Goal: Communication & Community: Ask a question

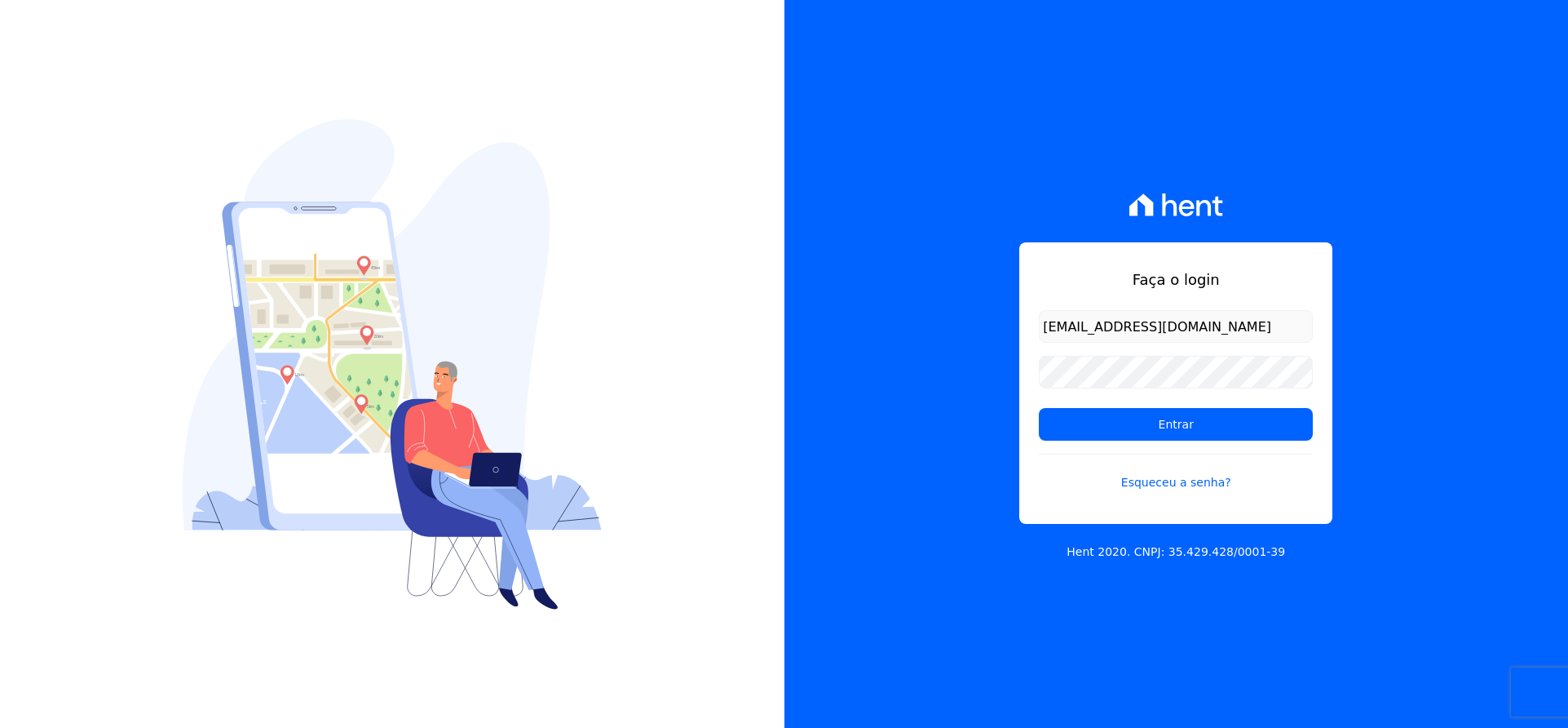
type input "[EMAIL_ADDRESS][DOMAIN_NAME]"
click at [1162, 424] on input "Entrar" at bounding box center [1176, 424] width 274 height 32
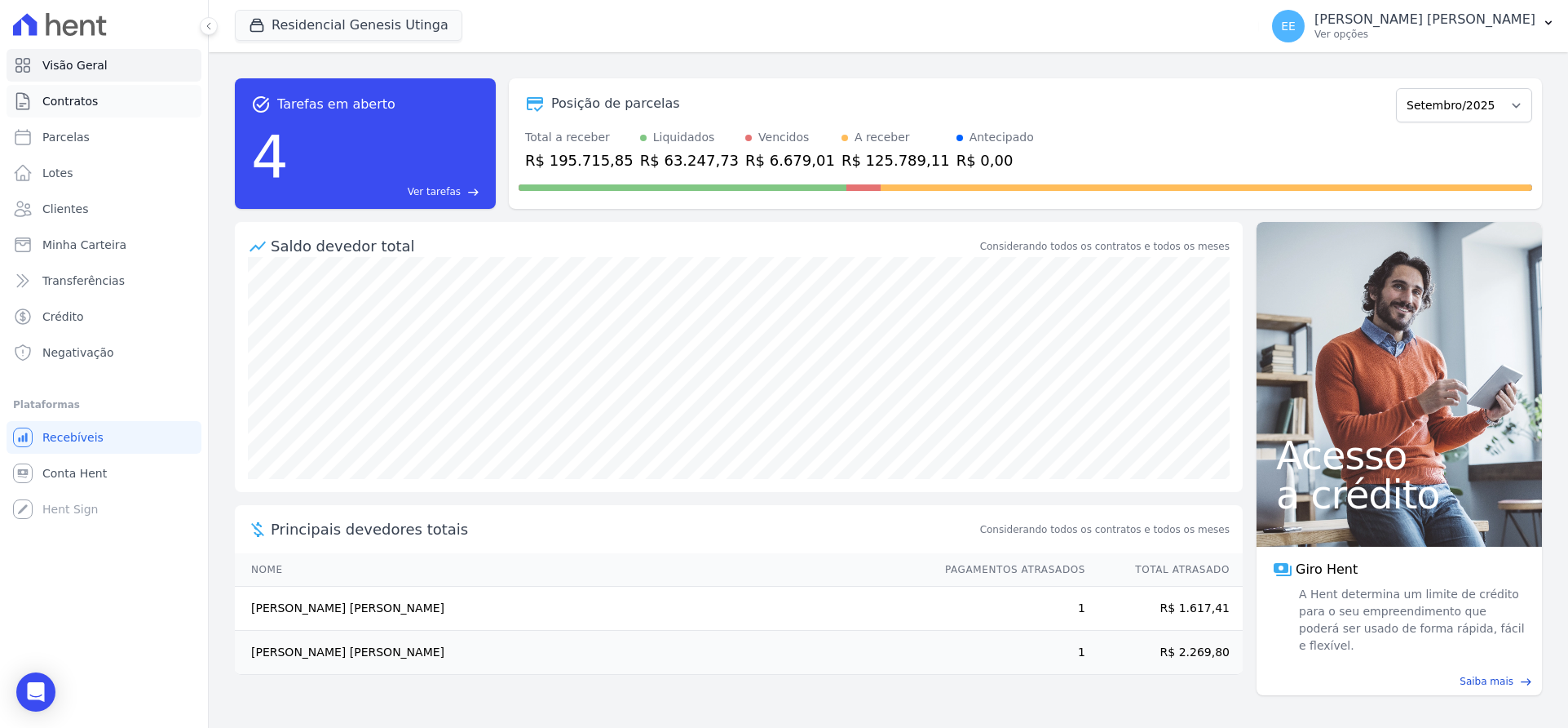
click at [70, 99] on span "Contratos" at bounding box center [70, 101] width 56 height 17
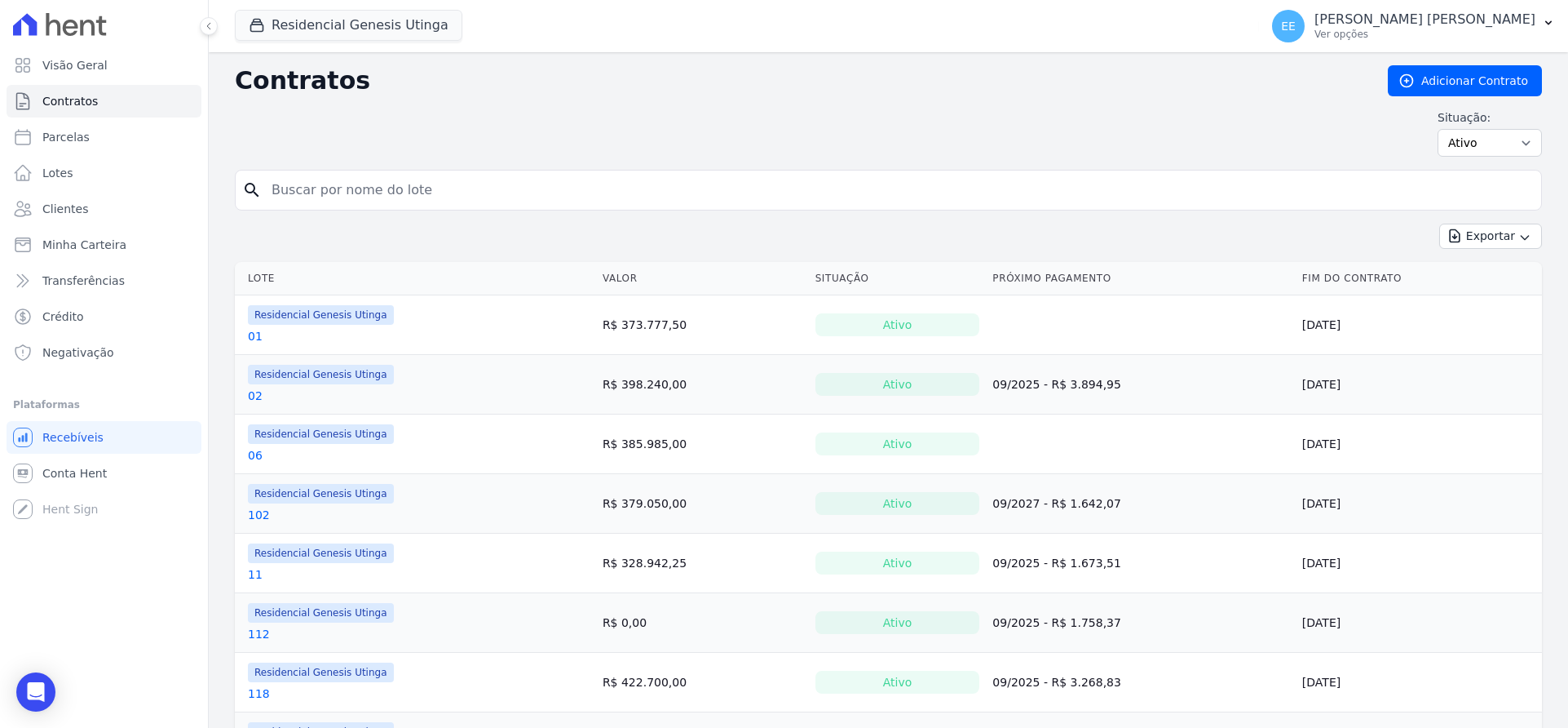
click at [322, 192] on input "search" at bounding box center [898, 189] width 1272 height 32
type input "46"
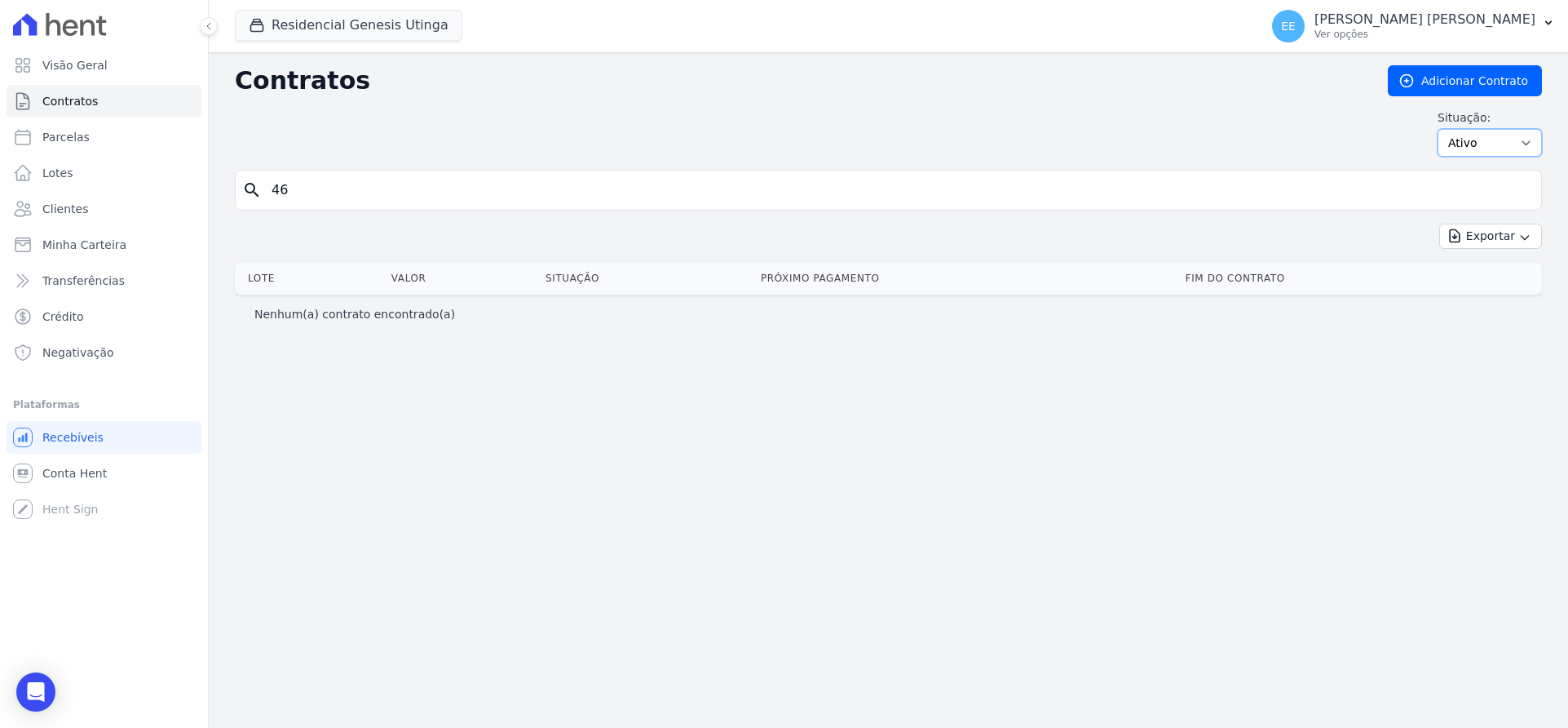
click at [1504, 143] on select "Ativo Todos Pausado Distratado Rascunho Expirado Encerrado" at bounding box center [1490, 142] width 105 height 27
select select "on_hold"
click at [1444, 129] on select "Ativo Todos Pausado Distratado Rascunho Expirado Encerrado" at bounding box center [1490, 142] width 105 height 27
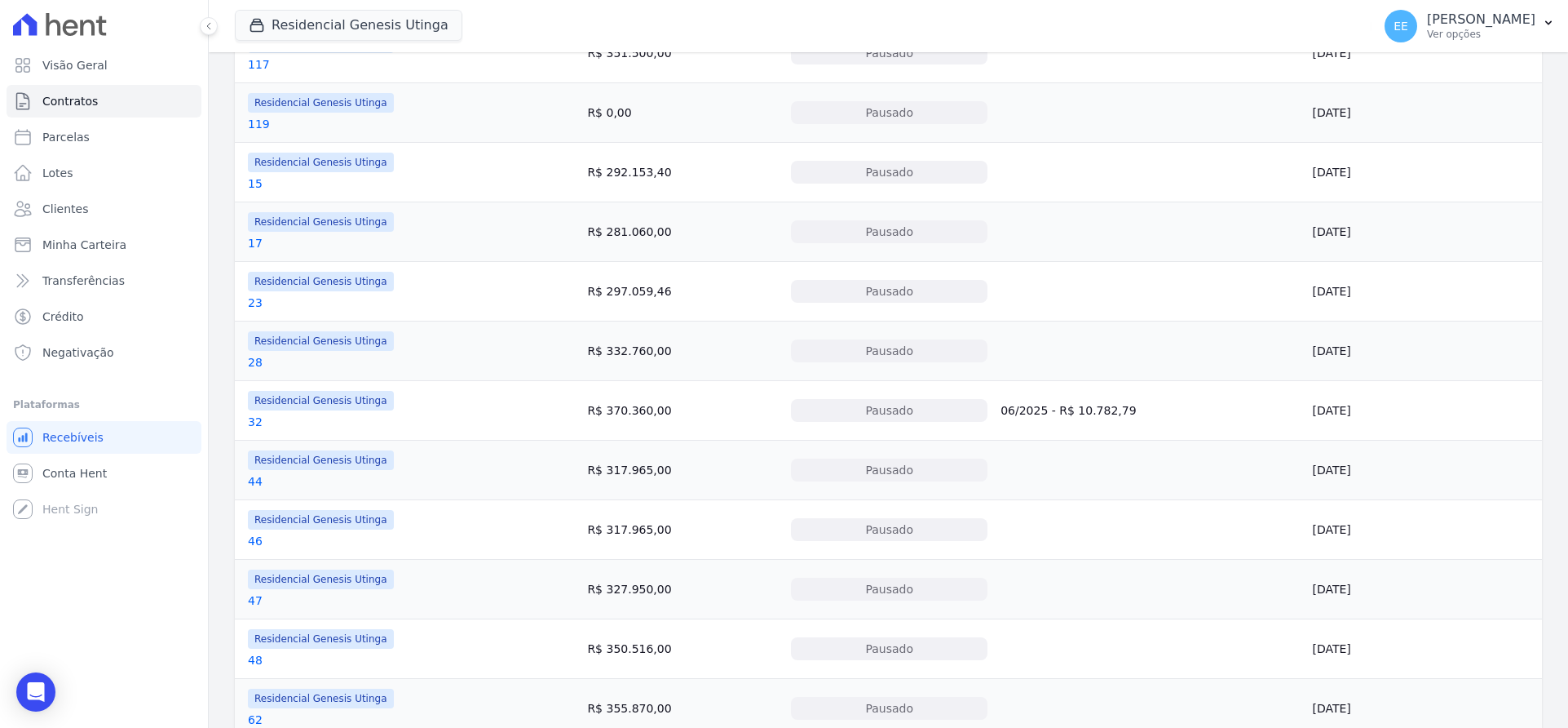
scroll to position [689, 0]
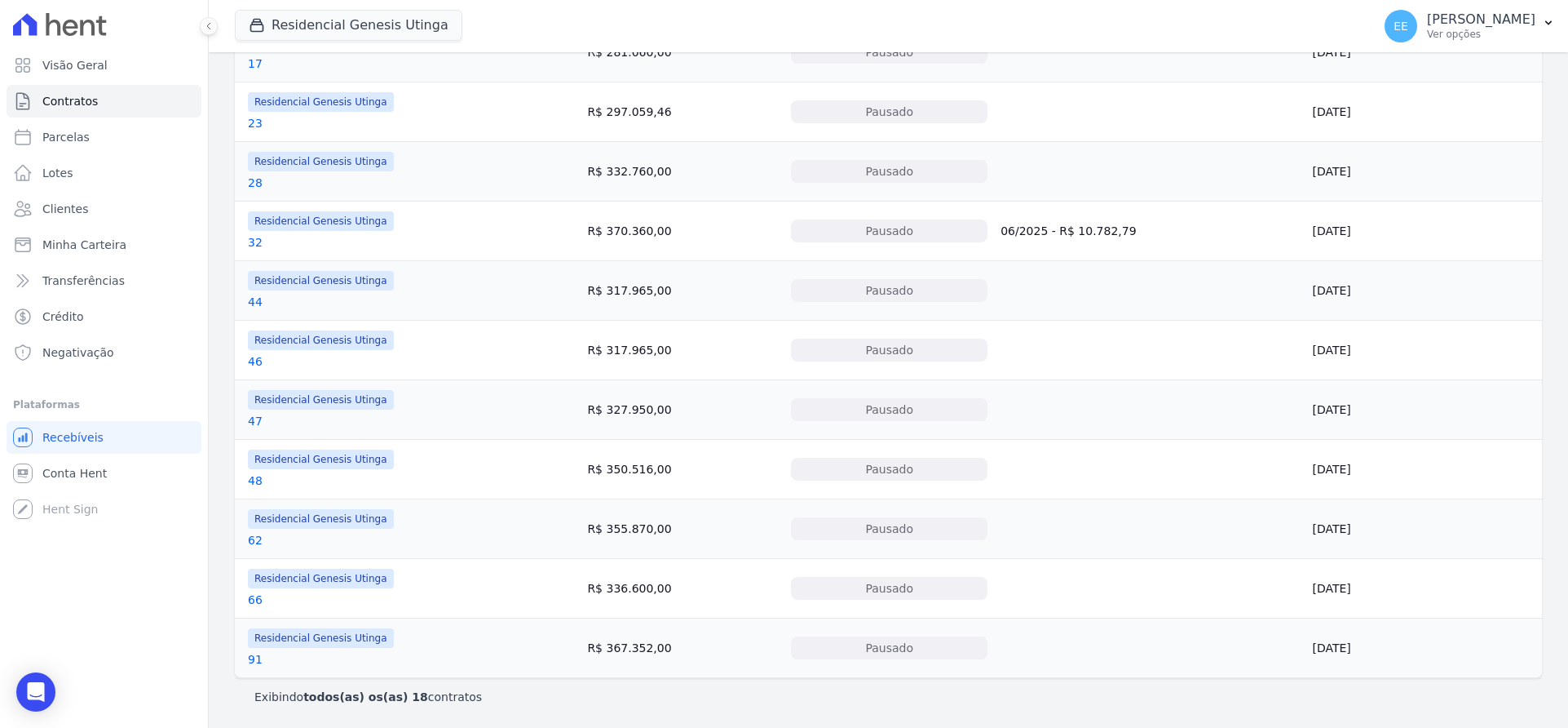
click at [252, 361] on link "46" at bounding box center [255, 362] width 15 height 17
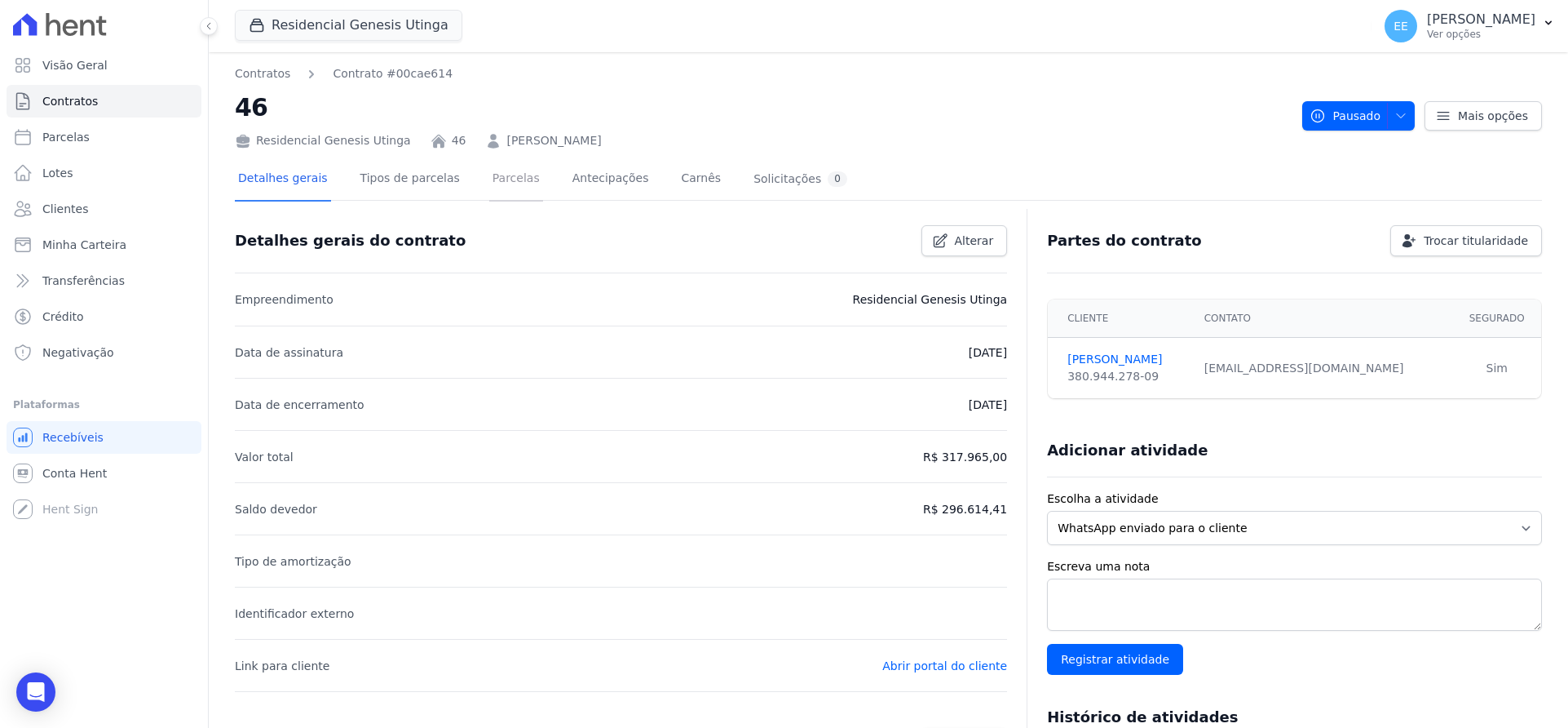
click at [491, 178] on link "Parcelas" at bounding box center [516, 180] width 54 height 43
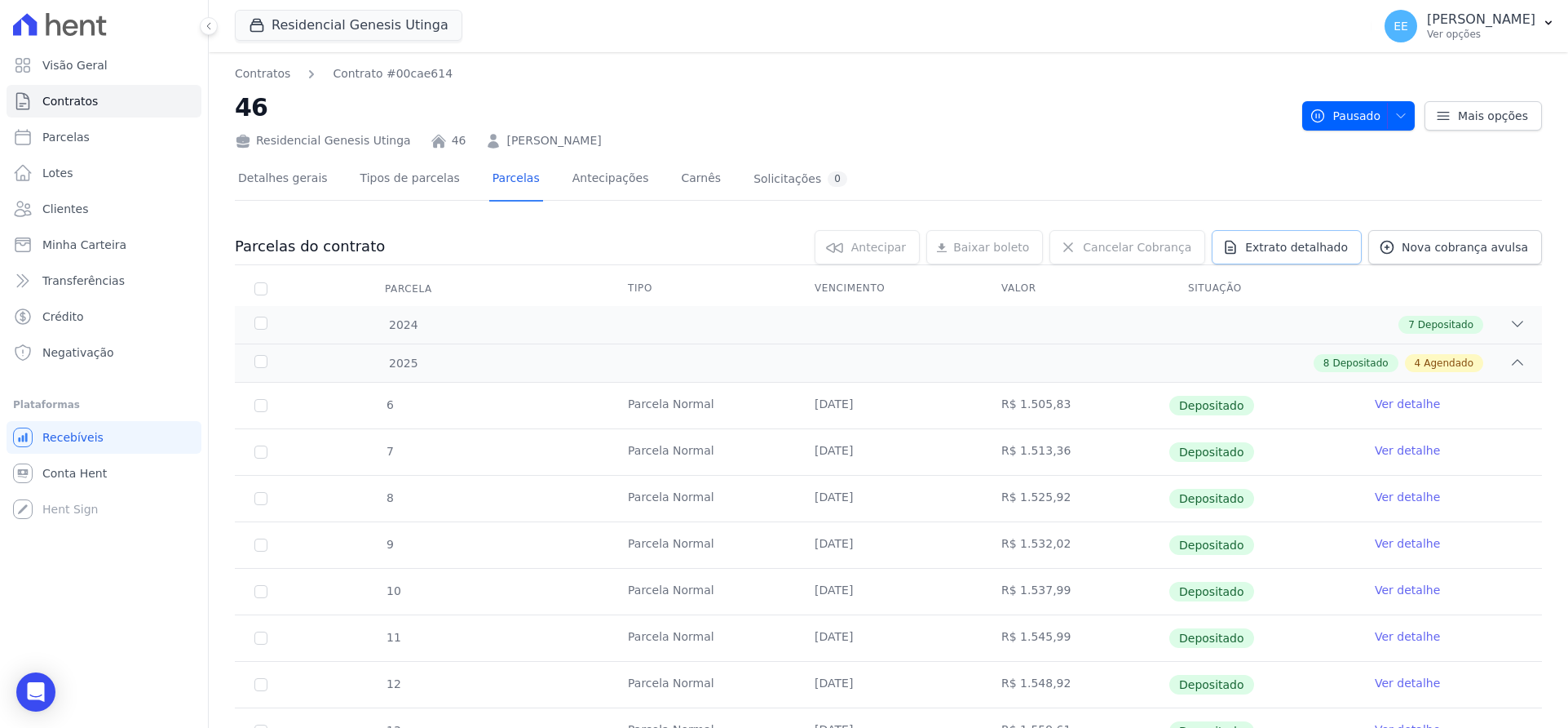
click at [1294, 248] on span "Extrato detalhado" at bounding box center [1296, 248] width 103 height 17
click at [1482, 247] on span "Exportar PDF" at bounding box center [1515, 248] width 86 height 17
click at [39, 96] on link "Contratos" at bounding box center [104, 101] width 195 height 32
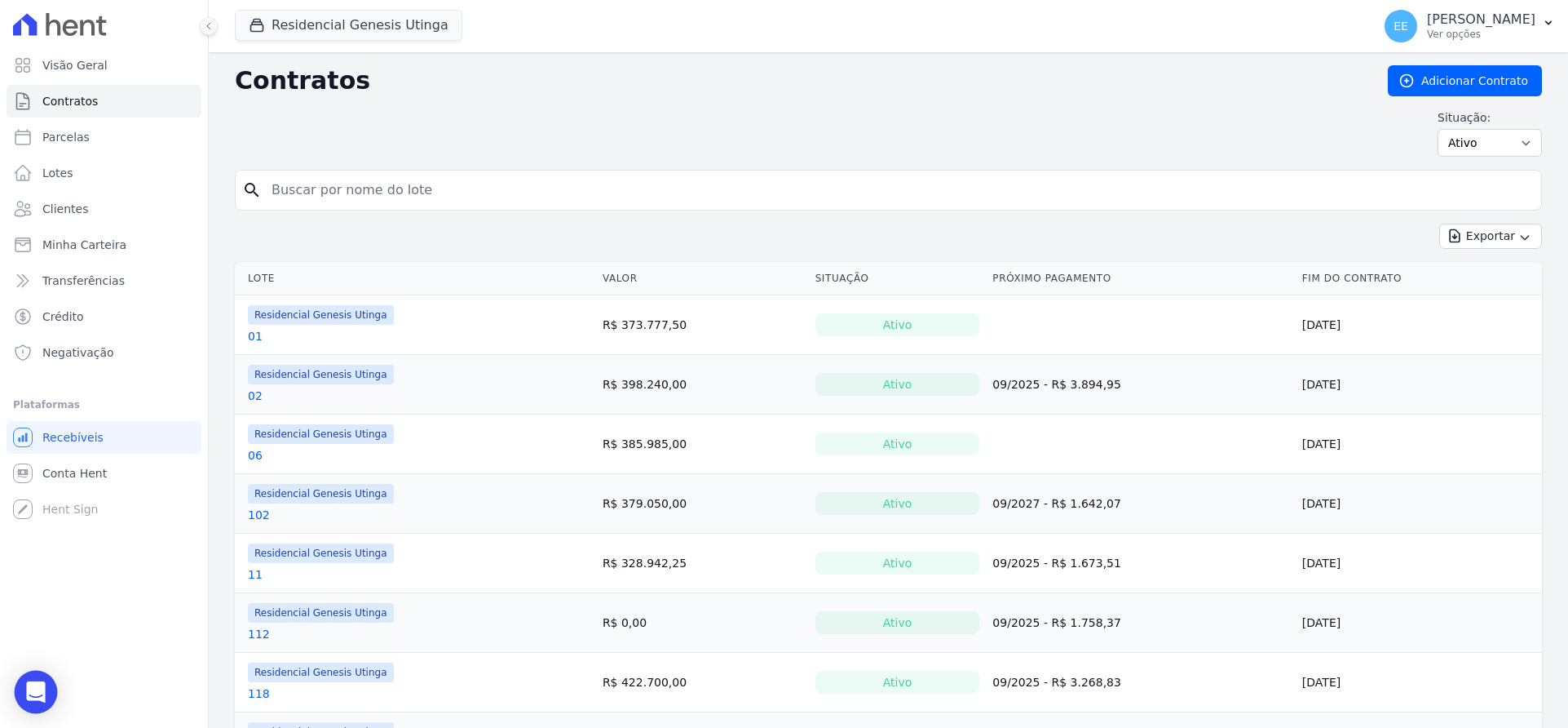
click at [35, 681] on icon "Open Intercom Messenger" at bounding box center [35, 692] width 19 height 22
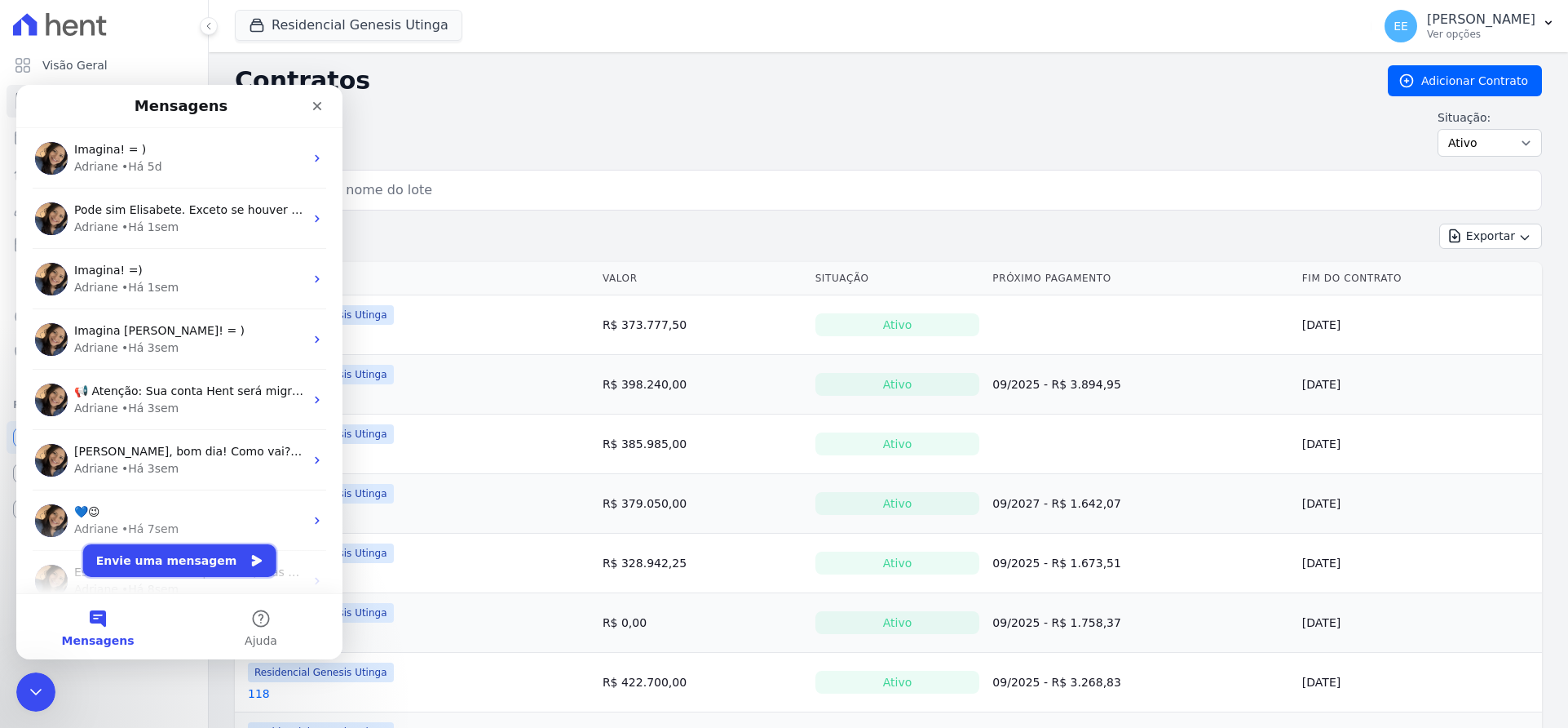
click at [157, 561] on button "Envie uma mensagem" at bounding box center [179, 560] width 194 height 32
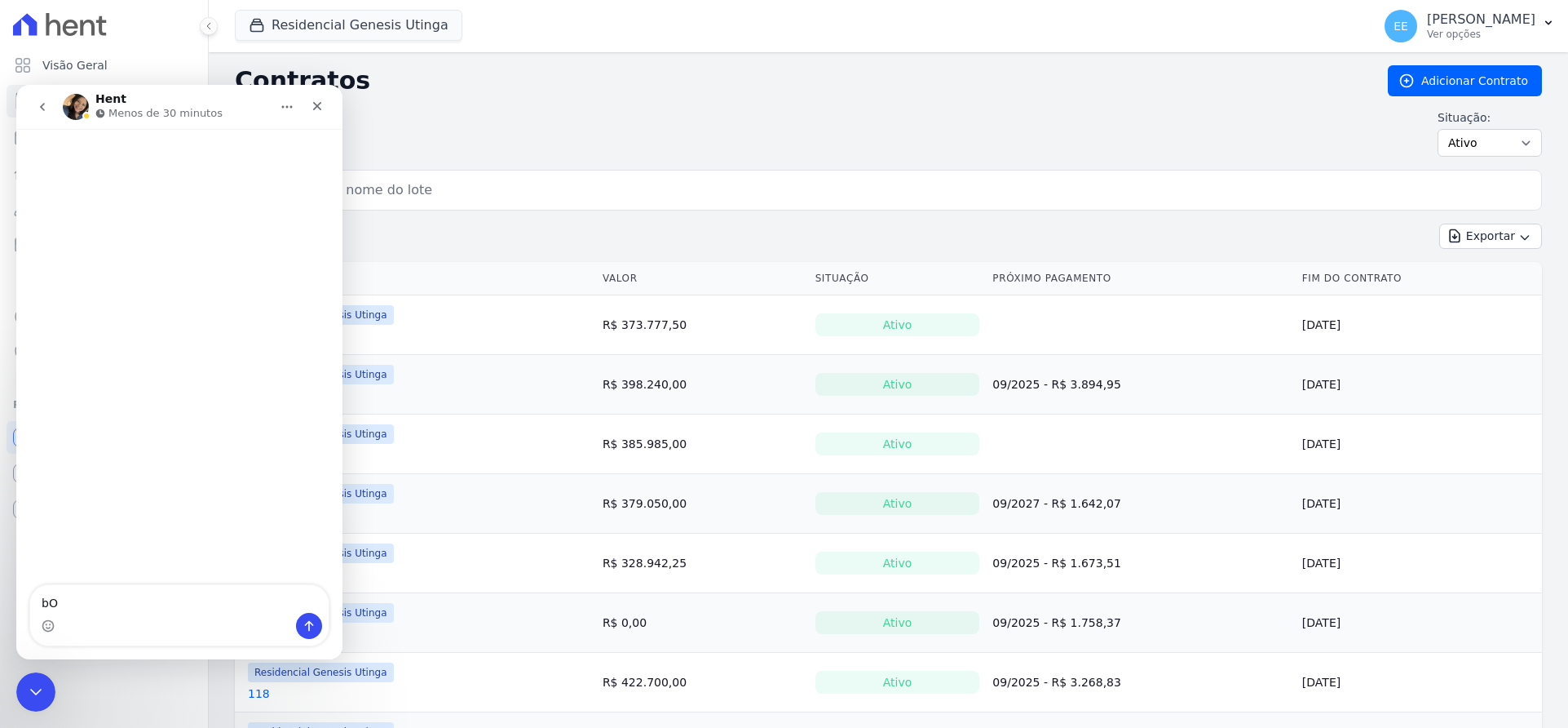
type textarea "b"
type textarea "Boa tarde,tudobem? os contratos pausados, os valores continuam sendo atualizado…"
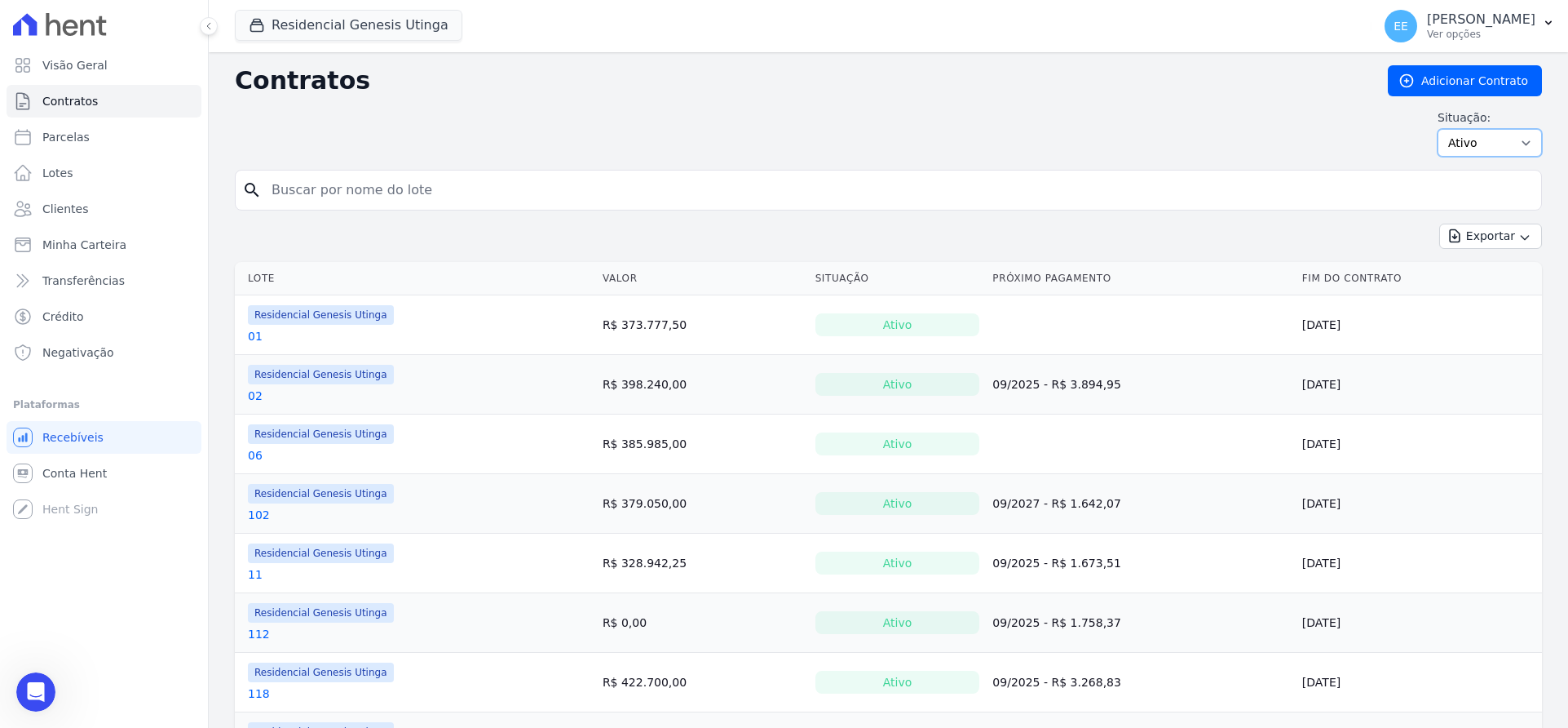
click at [1476, 136] on select "Ativo Todos Pausado Distratado Rascunho Expirado Encerrado" at bounding box center [1490, 142] width 105 height 27
select select "on_hold"
click at [1438, 129] on select "Ativo Todos Pausado Distratado Rascunho Expirado Encerrado" at bounding box center [1490, 142] width 105 height 27
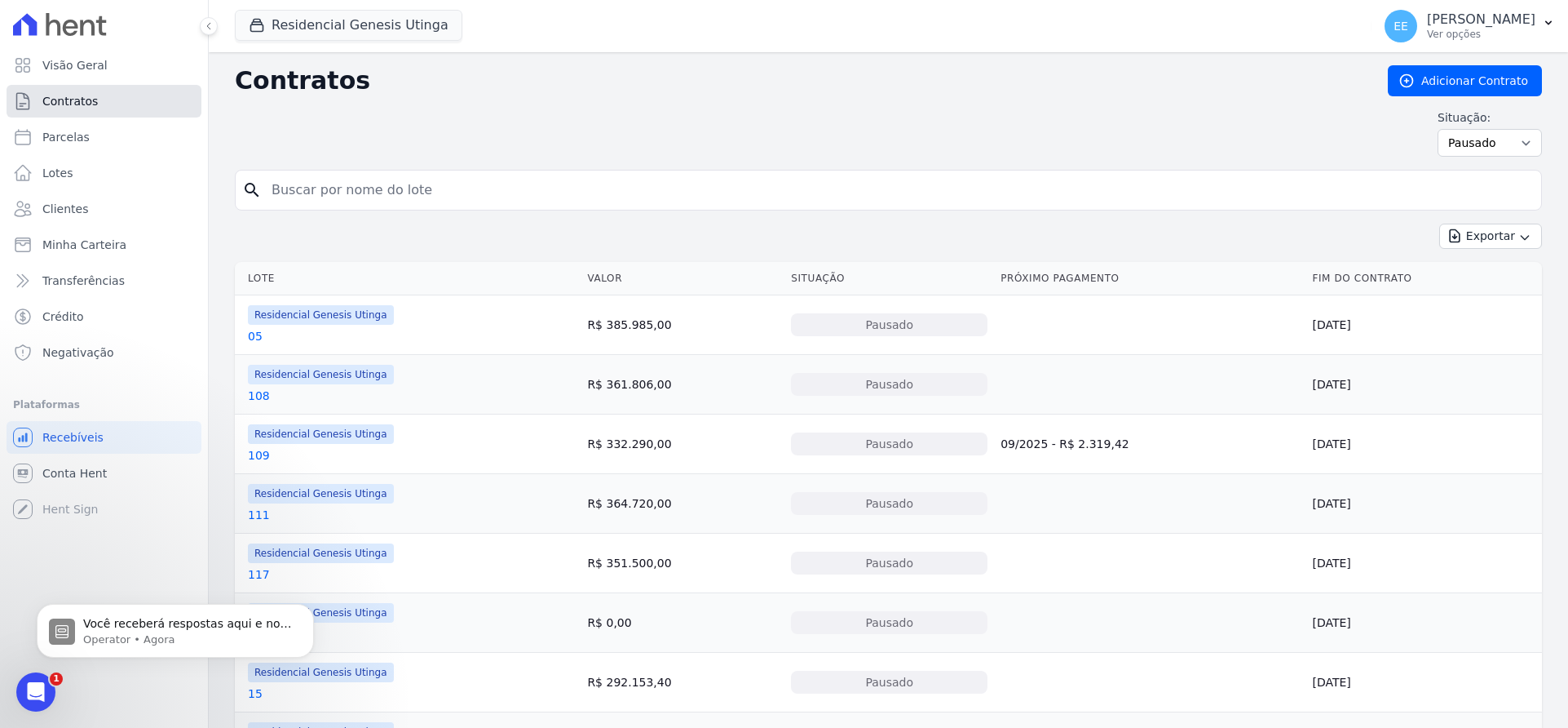
click at [86, 99] on span "Contratos" at bounding box center [70, 101] width 56 height 17
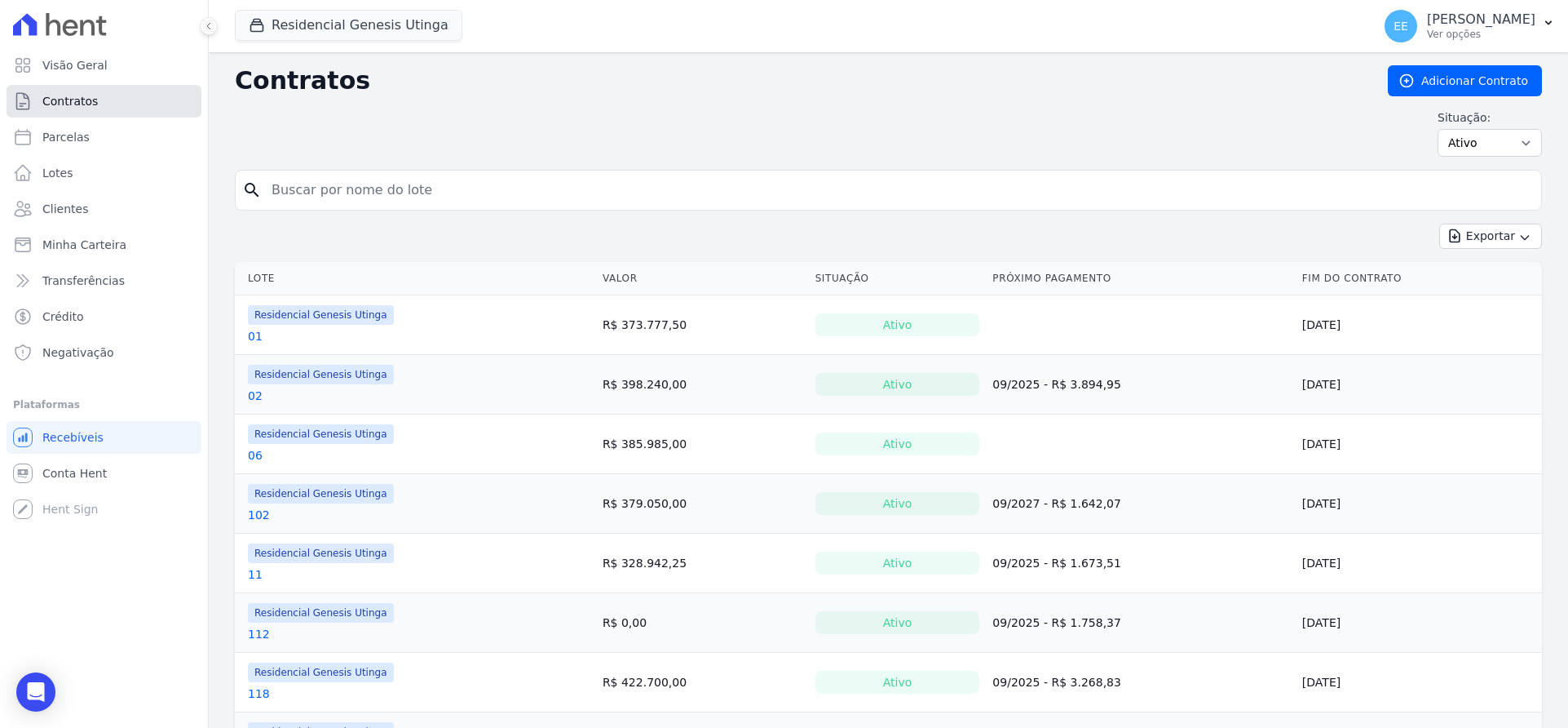
click at [149, 104] on link "Contratos" at bounding box center [104, 101] width 195 height 32
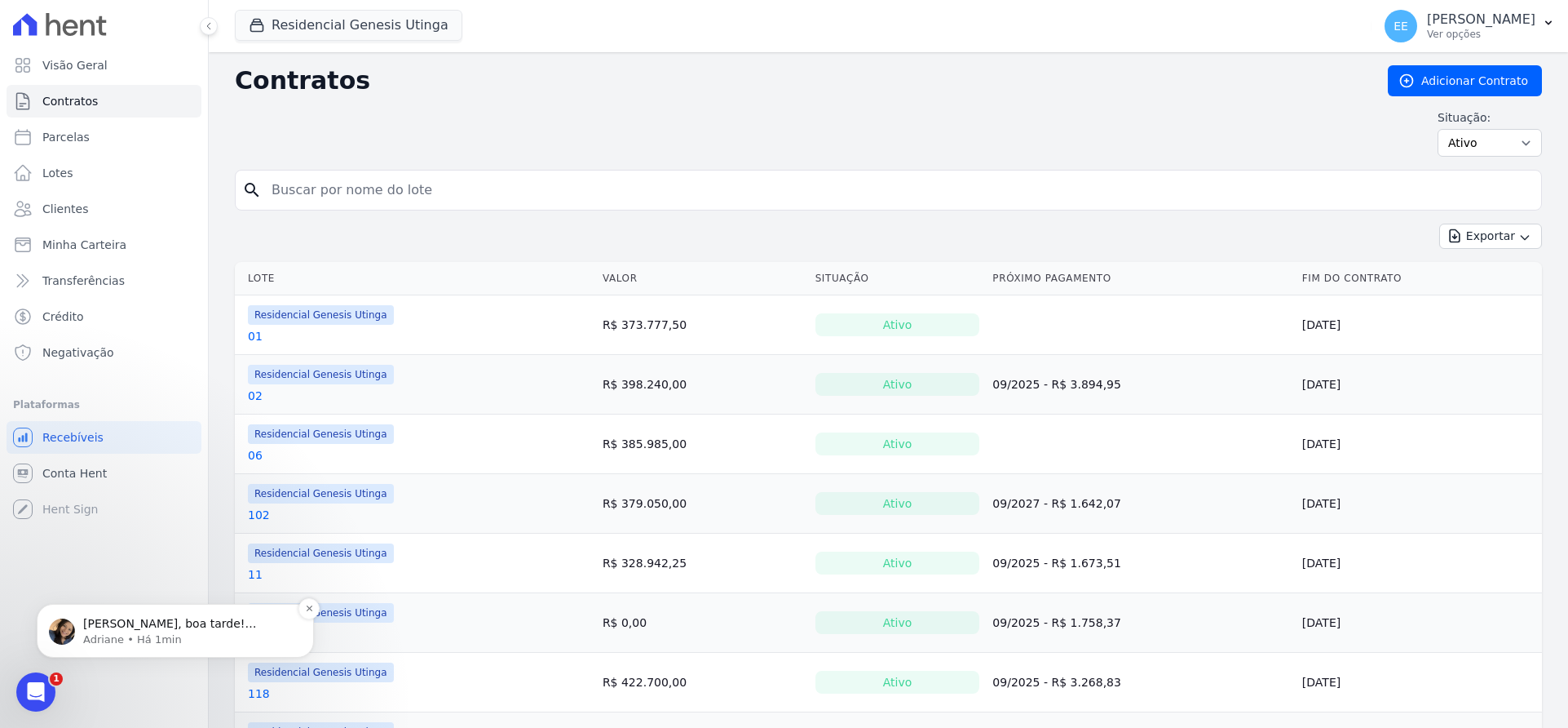
click at [162, 628] on p "Olá Elisabete, boa tarde! Elisabete, sim. Continuam sofrendo a correção, caso c…" at bounding box center [188, 624] width 210 height 17
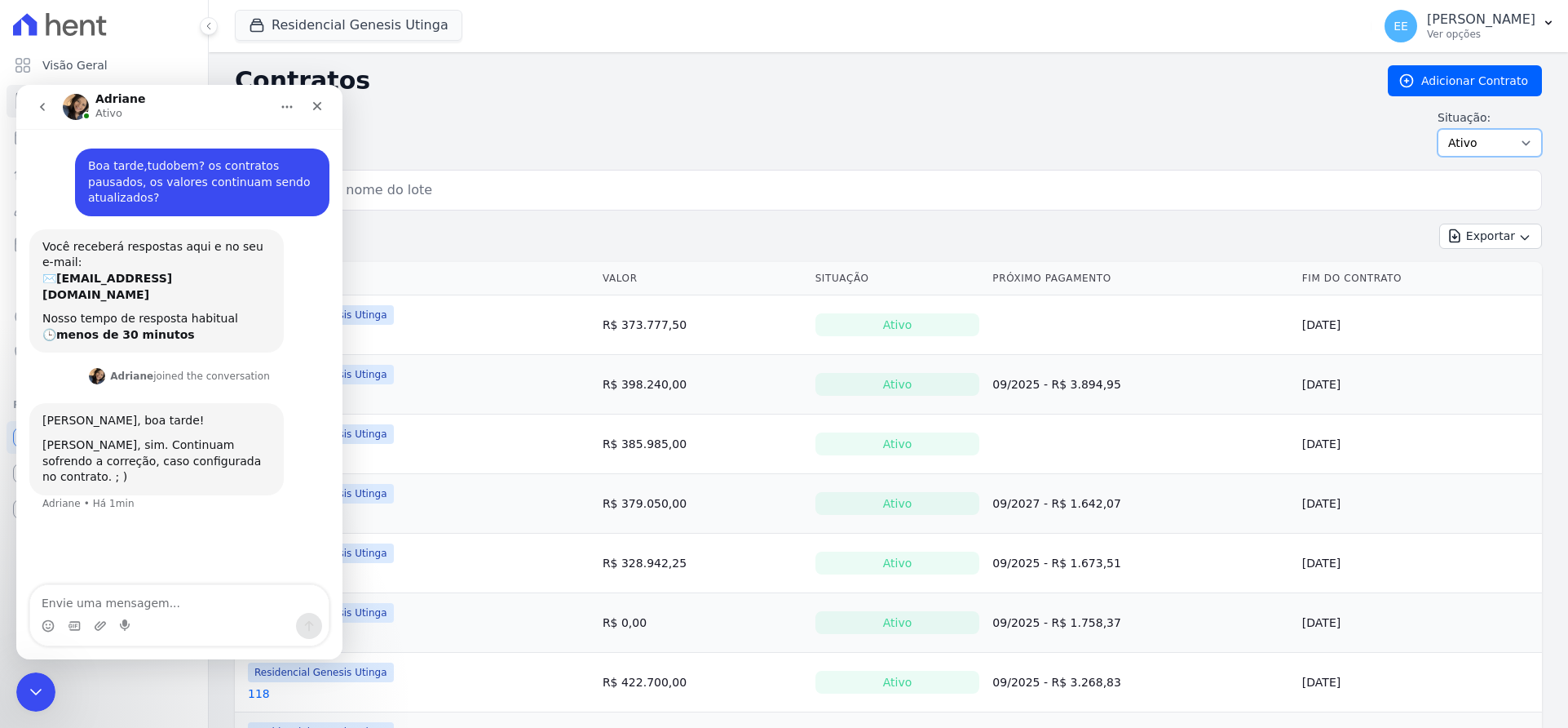
click at [1484, 144] on select "Ativo Todos Pausado Distratado Rascunho Expirado Encerrado" at bounding box center [1490, 142] width 105 height 27
click at [65, 595] on textarea "Envie uma mensagem..." at bounding box center [179, 598] width 298 height 27
type textarea "E"
click at [1507, 141] on select "Ativo Todos Pausado Distratado Rascunho Expirado Encerrado" at bounding box center [1490, 142] width 105 height 27
drag, startPoint x: 1183, startPoint y: 136, endPoint x: 1171, endPoint y: 135, distance: 12.0
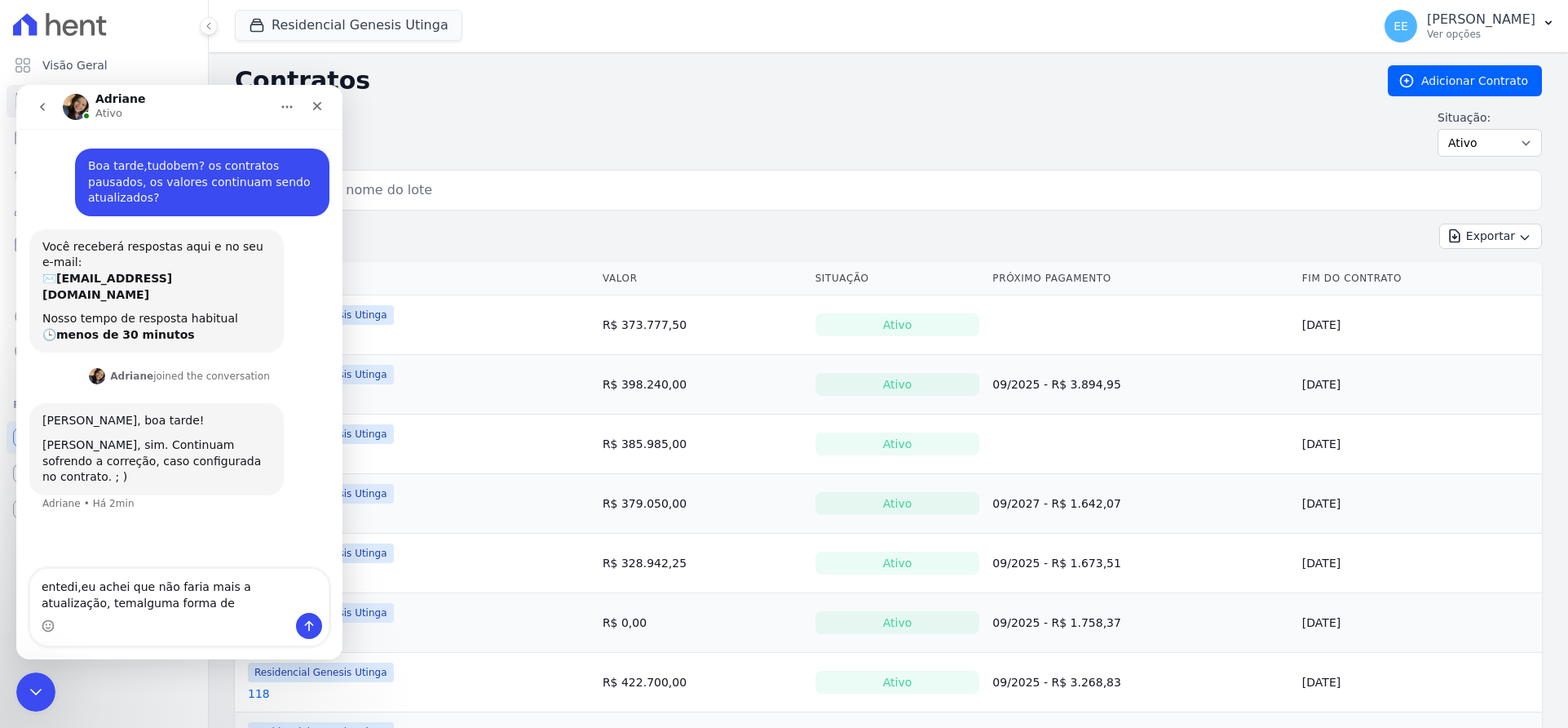
click at [1183, 136] on div "Situação: Ativo Todos Pausado Distratado Rascunho Expirado Encerrado" at bounding box center [889, 133] width 1307 height 47
click at [152, 604] on textarea "entedi,eu achei que não faria mais a atualização, temalguma forma de" at bounding box center [179, 590] width 298 height 44
type textarea "entedi,eu achei que não faria mais a atualização,"
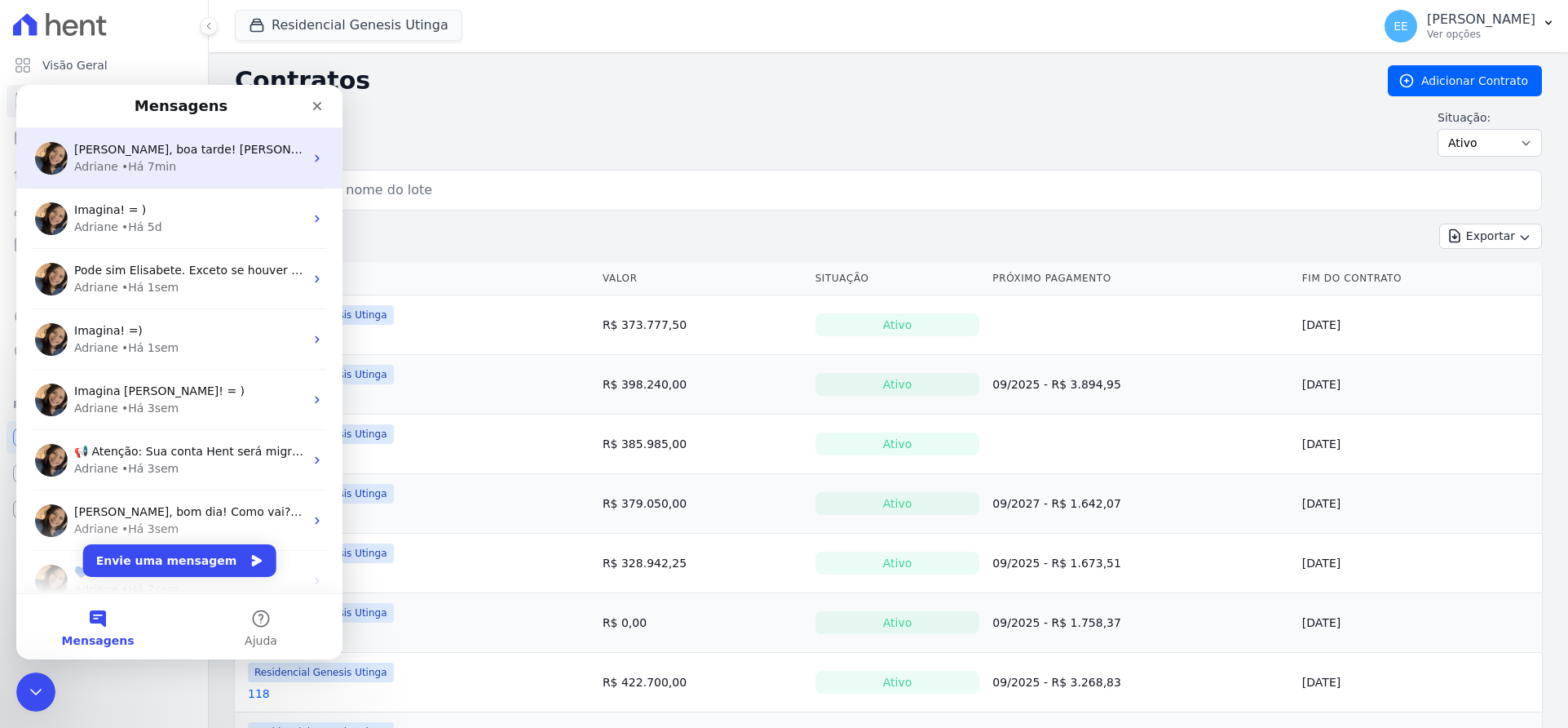
click at [198, 151] on span "Olá Elisabete, boa tarde! Elisabete, sim. Continuam sofrendo a correção, caso c…" at bounding box center [408, 150] width 669 height 13
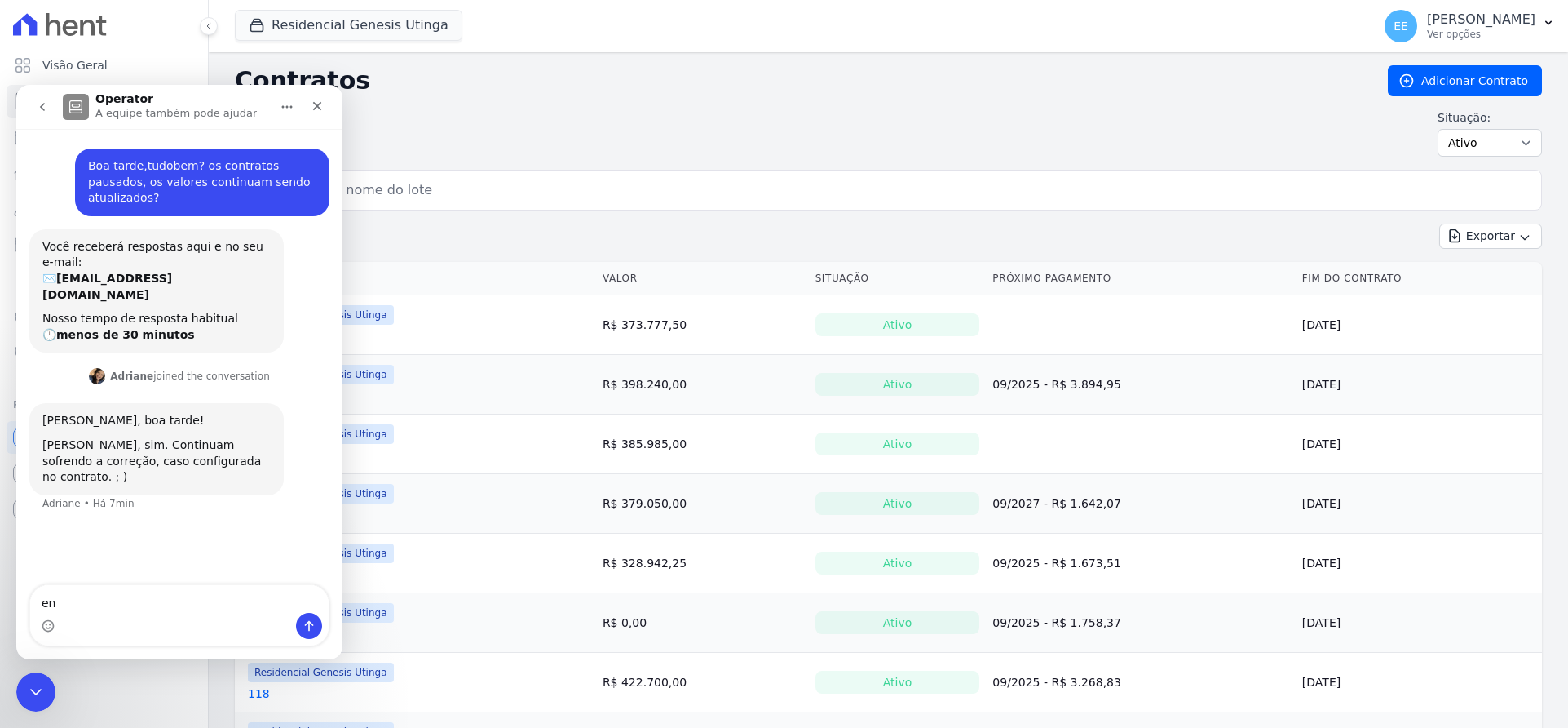
type textarea "e"
click at [1508, 145] on select "Ativo Todos Pausado Distratado Rascunho Expirado Encerrado" at bounding box center [1490, 142] width 105 height 27
click at [280, 599] on textarea "para não gerar mais atualização eu teria que" at bounding box center [179, 598] width 298 height 27
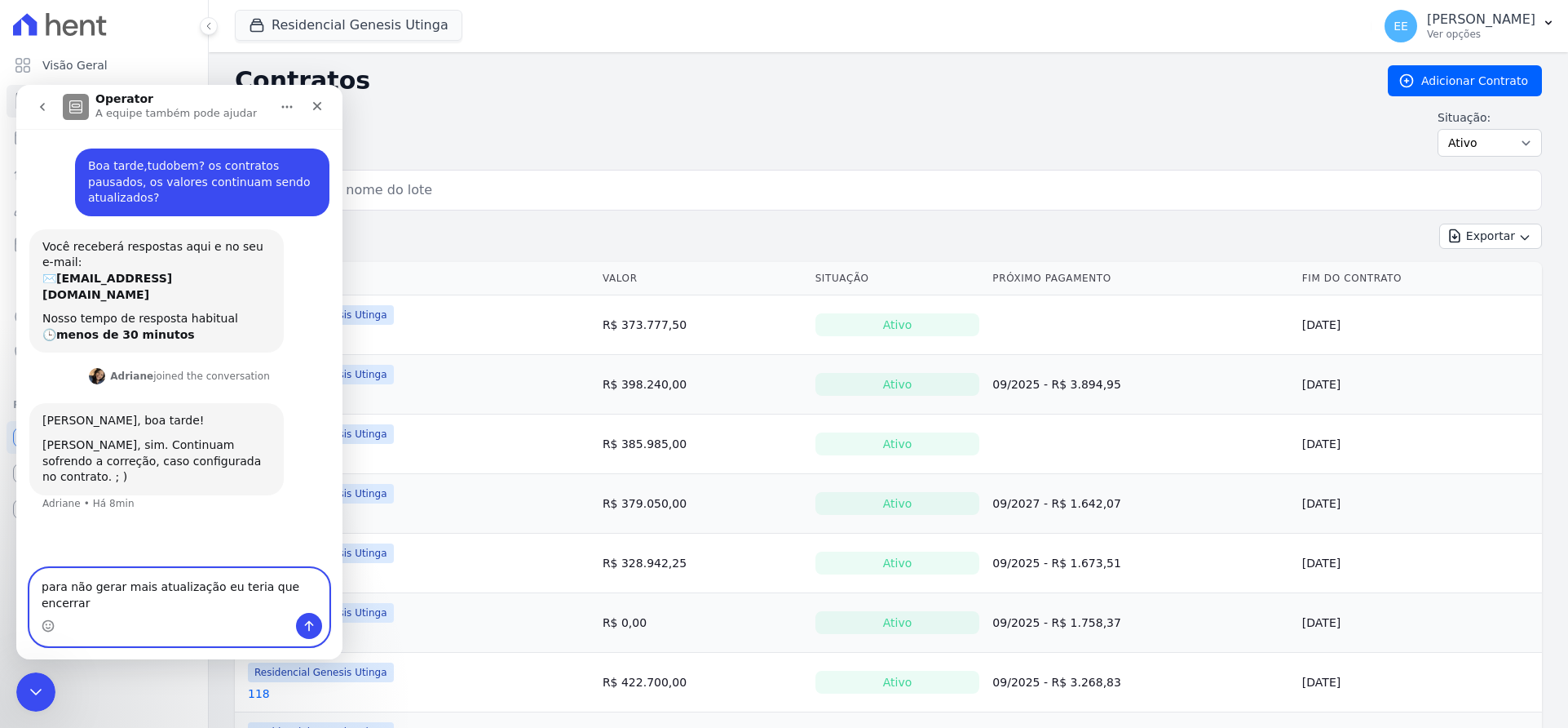
type textarea "para não gerar mais atualização eu teria que encerrar?"
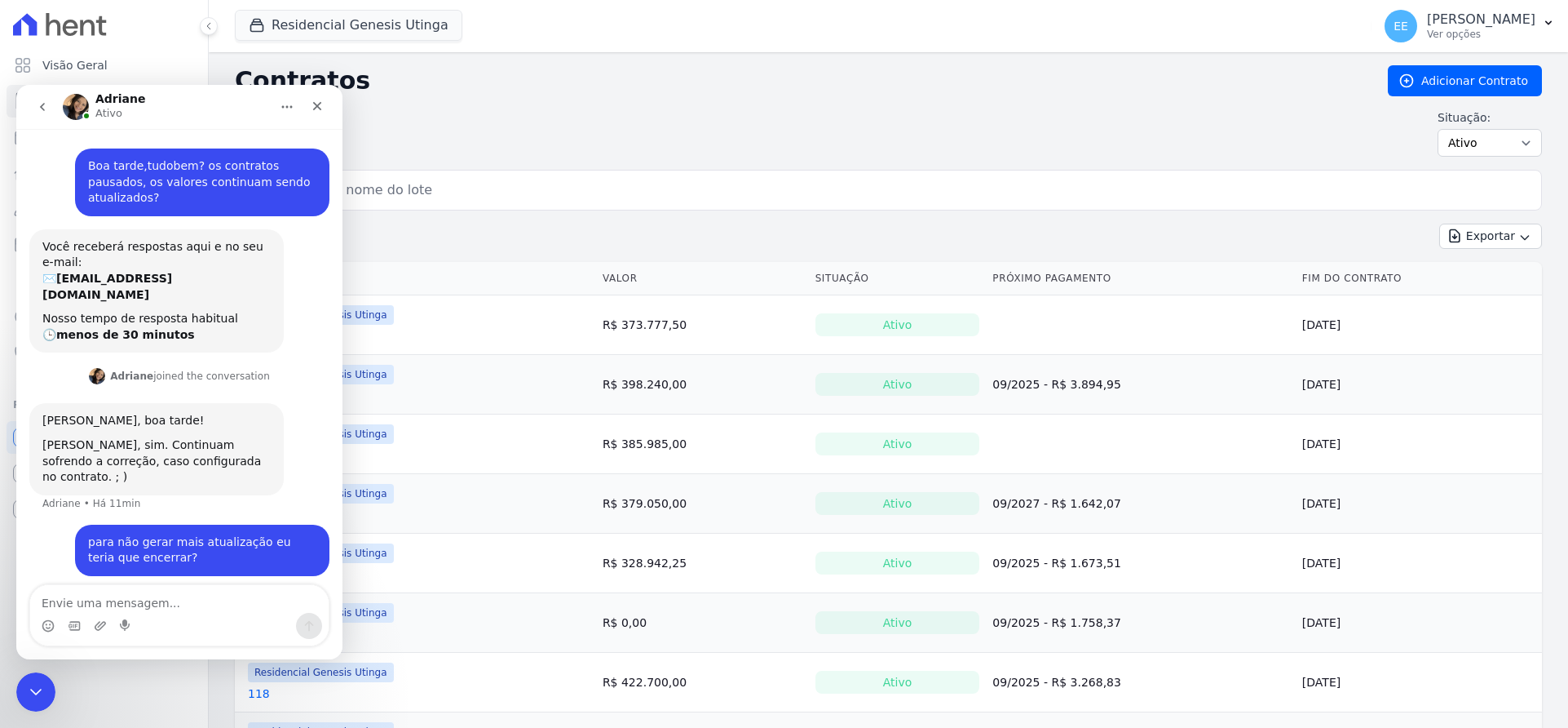
click at [1067, 121] on div "Situação: Ativo Todos Pausado Distratado Rascunho Expirado Encerrado" at bounding box center [889, 133] width 1307 height 47
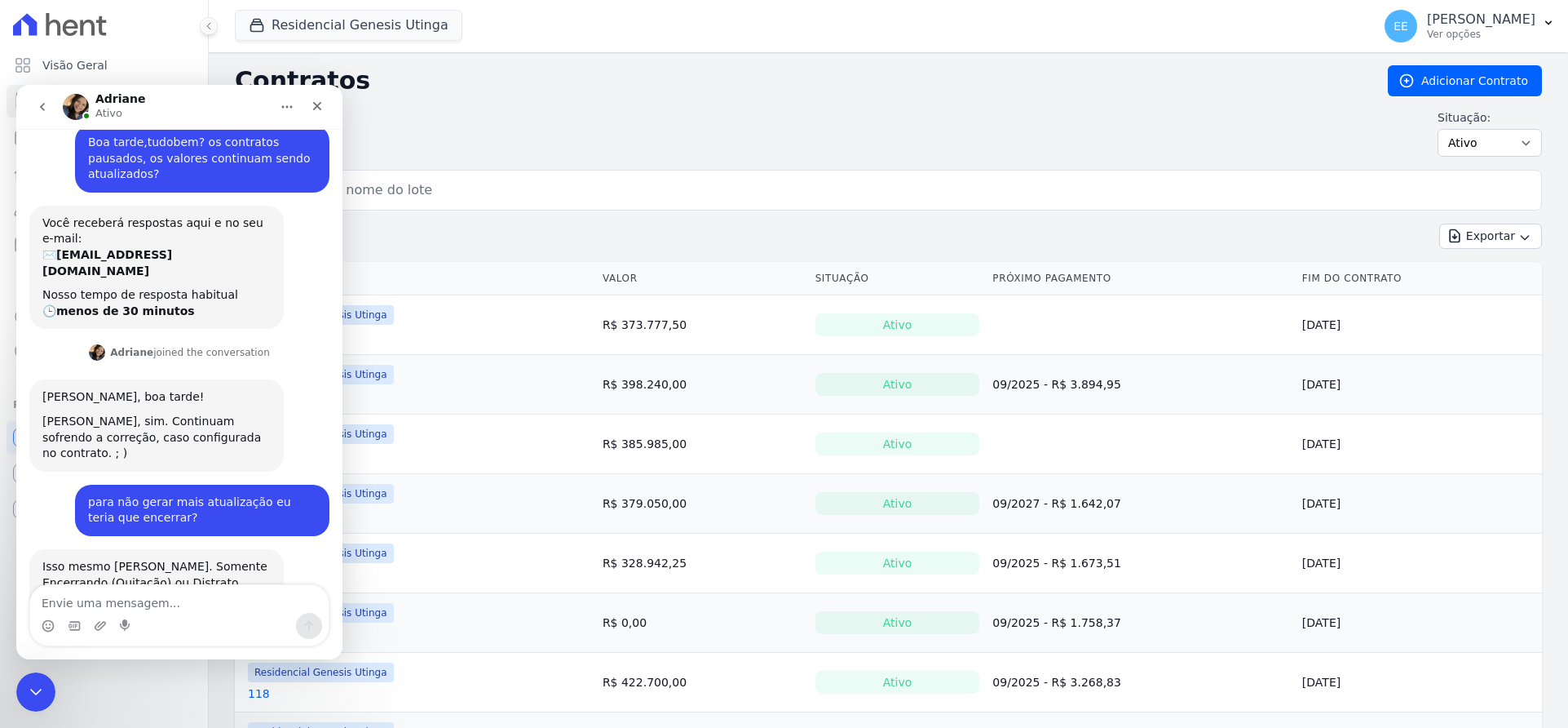
scroll to position [25, 0]
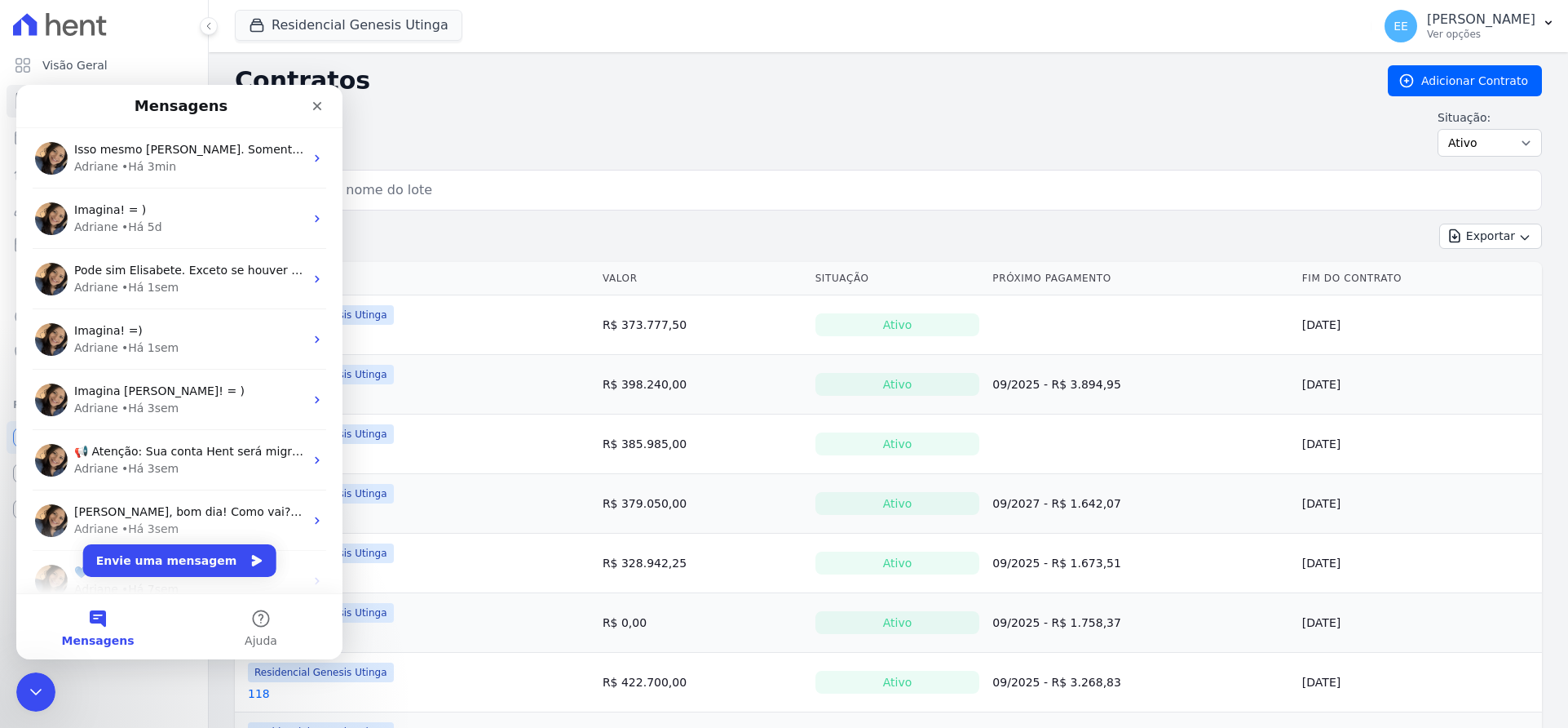
click at [969, 92] on h2 "Contratos" at bounding box center [798, 81] width 1127 height 29
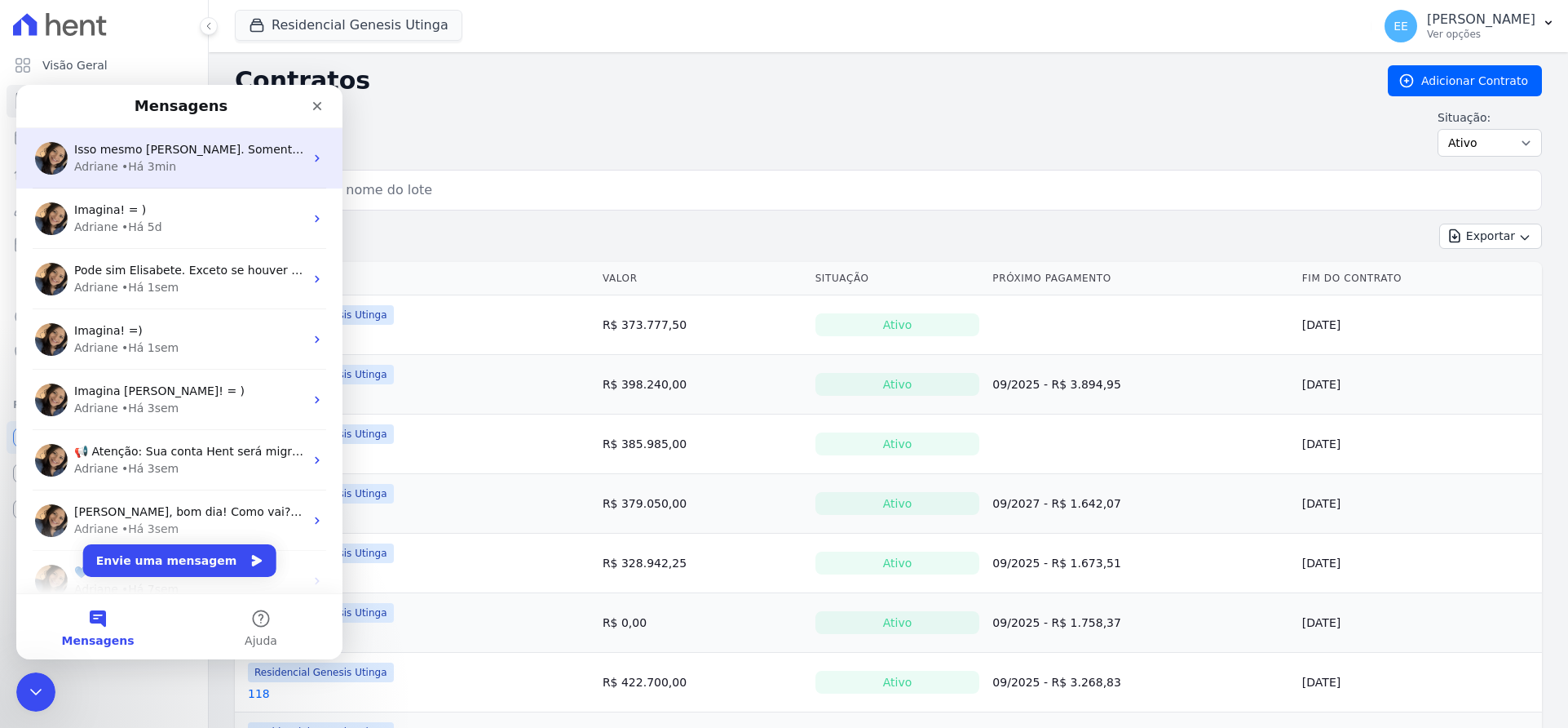
click at [144, 165] on div "• Há 3min" at bounding box center [149, 166] width 55 height 17
click at [209, 167] on div "Adriane • Há 3min" at bounding box center [189, 166] width 230 height 17
click at [220, 143] on span "Isso mesmo Elisabete. Somente Encerrando (Quitação) ou Distrato (cancelado)" at bounding box center [321, 150] width 495 height 13
click at [252, 158] on div "Adriane • Há 3min" at bounding box center [189, 166] width 230 height 17
click at [188, 171] on div "Adriane • Há 8min" at bounding box center [189, 166] width 230 height 17
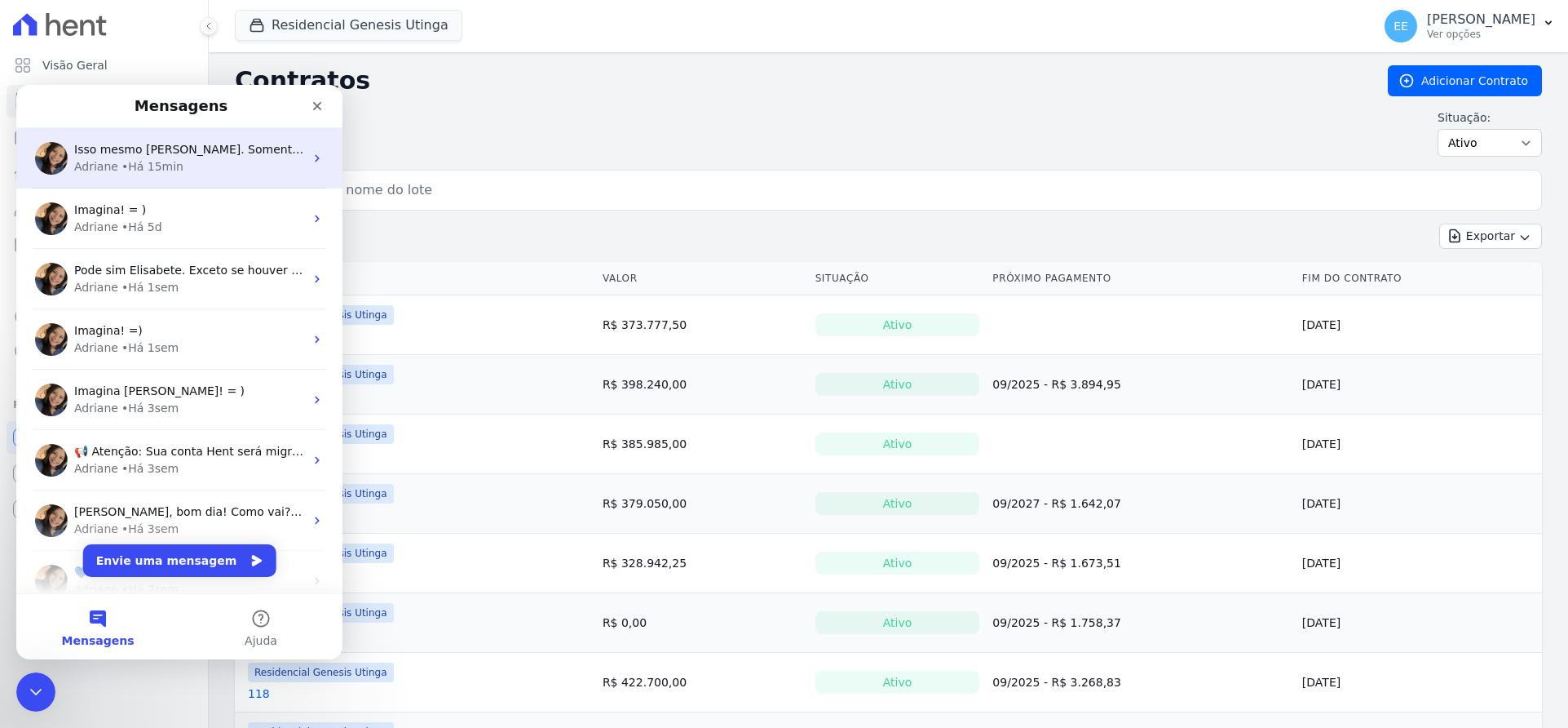
click at [189, 165] on div "Adriane • Há 15min" at bounding box center [189, 166] width 230 height 17
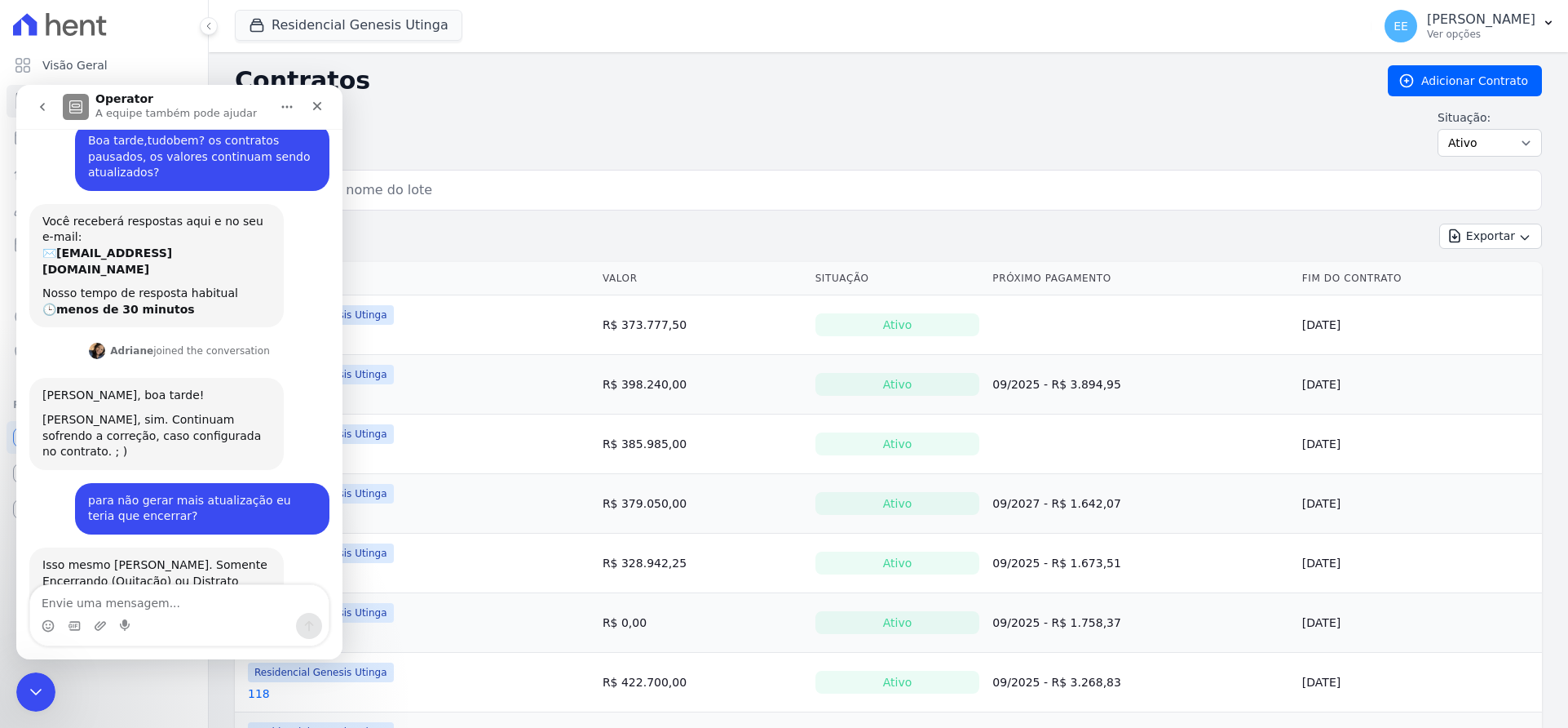
click at [102, 598] on textarea "Envie uma mensagem..." at bounding box center [179, 598] width 298 height 27
type textarea "ok, obrigada."
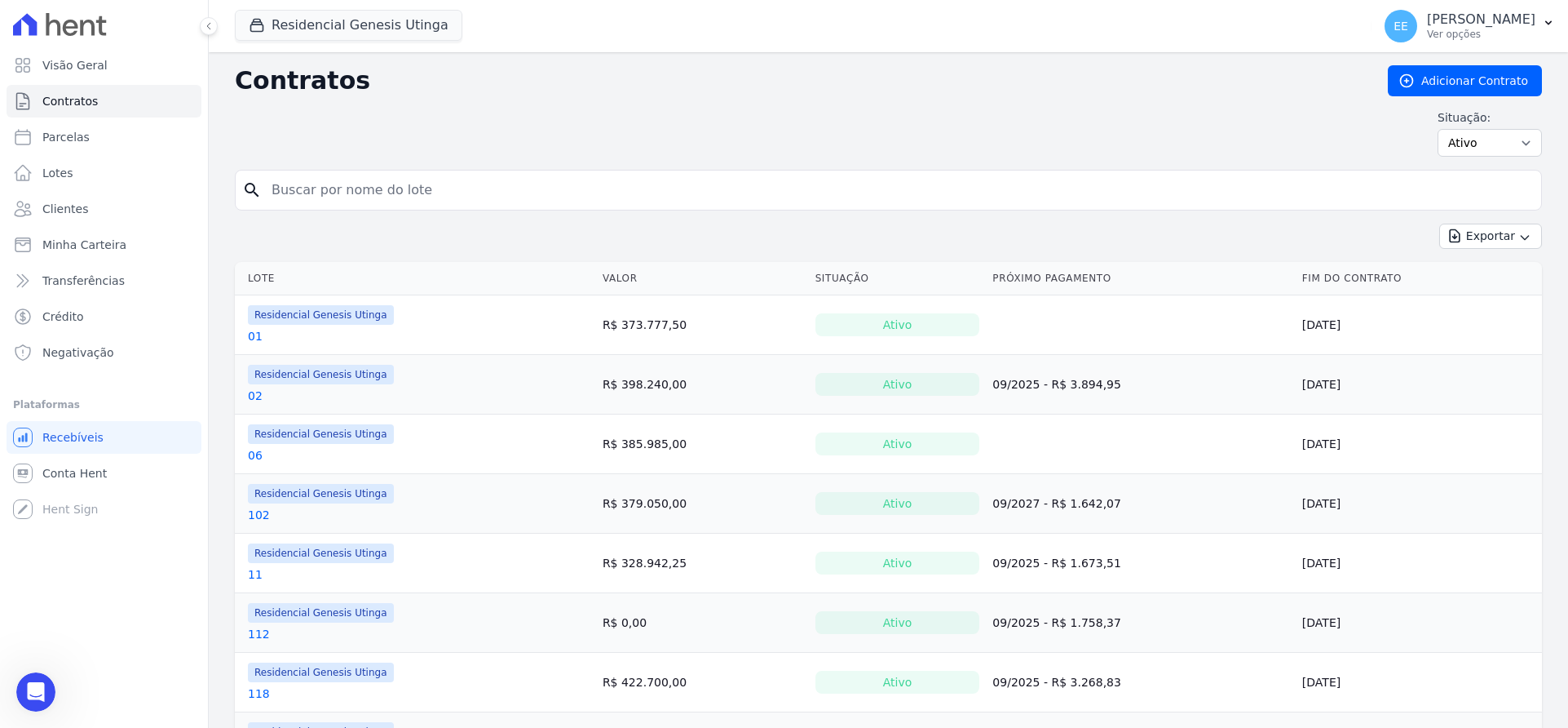
scroll to position [74, 0]
click at [841, 120] on div "Situação: Ativo Todos Pausado Distratado Rascunho Expirado Encerrado" at bounding box center [889, 133] width 1307 height 47
